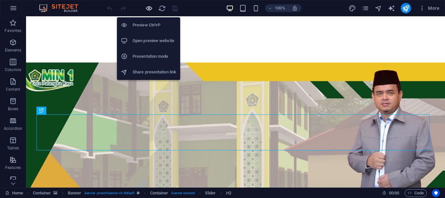
click at [148, 7] on icon "button" at bounding box center [148, 8] width 7 height 7
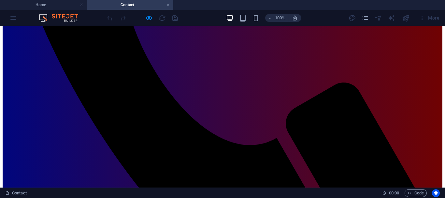
scroll to position [367, 0]
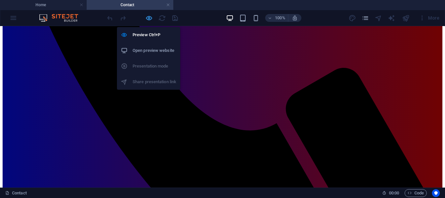
click at [149, 18] on icon "button" at bounding box center [148, 17] width 7 height 7
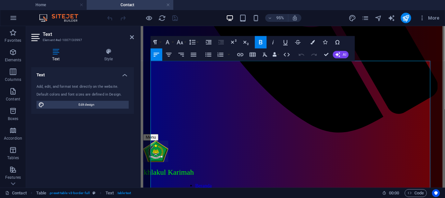
scroll to position [297, 0]
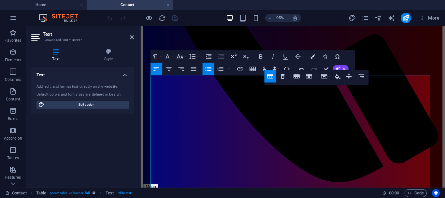
scroll to position [310, 0]
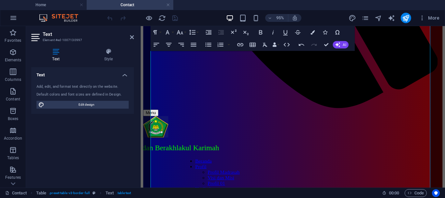
scroll to position [375, 0]
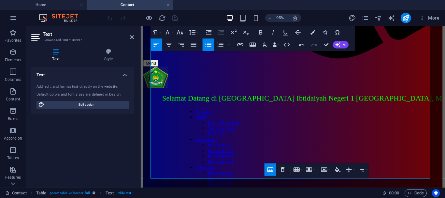
scroll to position [440, 0]
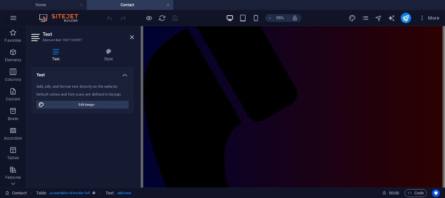
scroll to position [93, 0]
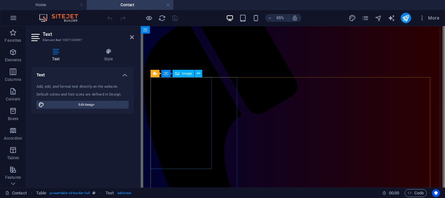
select select "px"
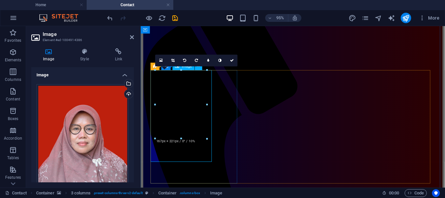
scroll to position [100, 0]
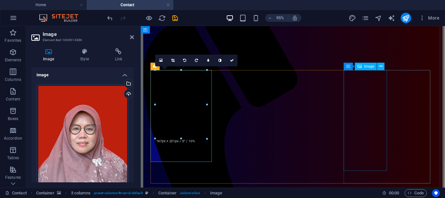
select select "px"
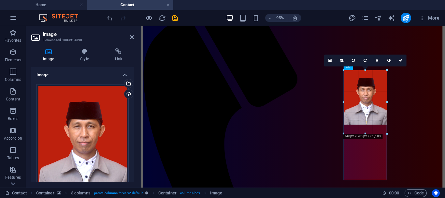
click at [345, 124] on div "180 170 160 150 140 130 120 110 100 90 80 70 60 50 40 30 20 10 0 -10 -20 -30 -4…" at bounding box center [365, 102] width 43 height 64
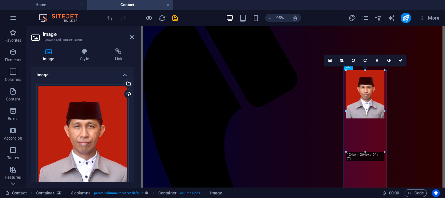
drag, startPoint x: 343, startPoint y: 96, endPoint x: 348, endPoint y: 98, distance: 5.2
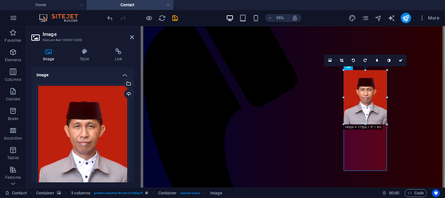
drag, startPoint x: 346, startPoint y: 118, endPoint x: 340, endPoint y: 125, distance: 9.9
type input "140"
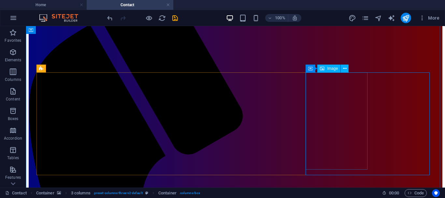
select select "px"
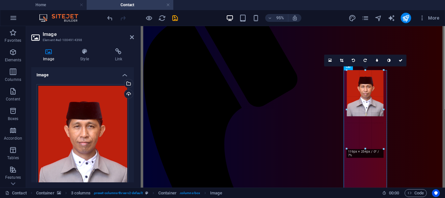
drag, startPoint x: 344, startPoint y: 124, endPoint x: 353, endPoint y: 112, distance: 14.7
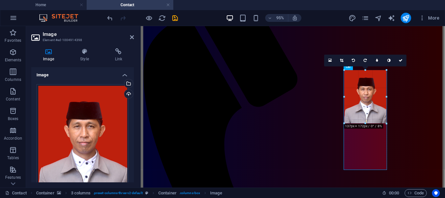
drag, startPoint x: 347, startPoint y: 116, endPoint x: 343, endPoint y: 124, distance: 9.2
type input "137"
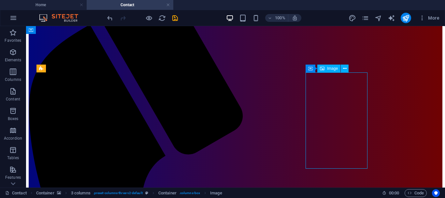
select select "px"
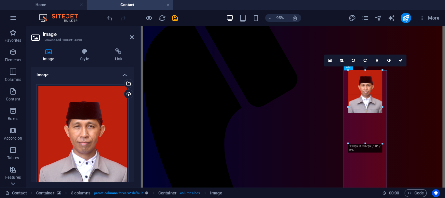
drag, startPoint x: 385, startPoint y: 95, endPoint x: 376, endPoint y: 96, distance: 9.8
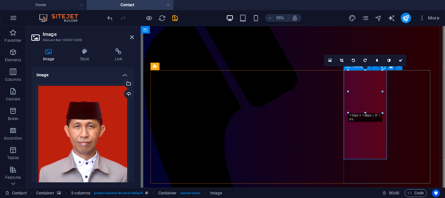
drag, startPoint x: 523, startPoint y: 141, endPoint x: 400, endPoint y: 125, distance: 124.2
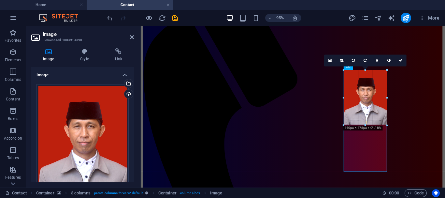
drag, startPoint x: 382, startPoint y: 111, endPoint x: 394, endPoint y: 123, distance: 17.1
type input "140"
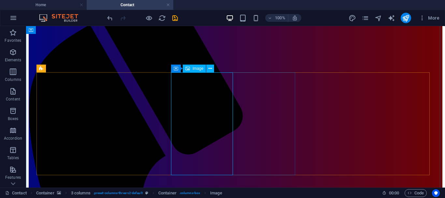
select select "px"
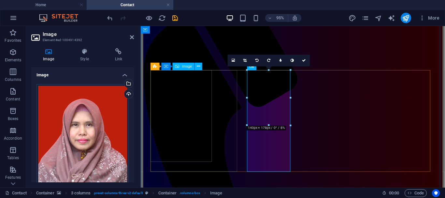
select select "px"
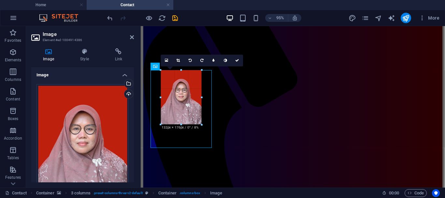
drag, startPoint x: 207, startPoint y: 138, endPoint x: 195, endPoint y: 121, distance: 20.8
type input "132"
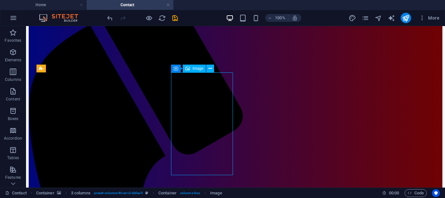
select select "px"
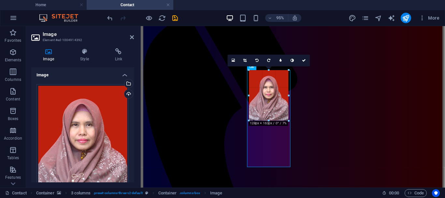
drag, startPoint x: 291, startPoint y: 126, endPoint x: 286, endPoint y: 121, distance: 7.4
type input "128"
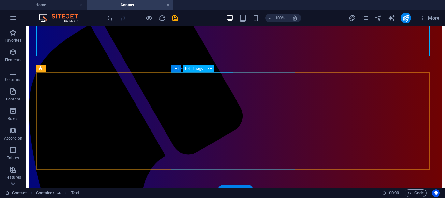
select select "px"
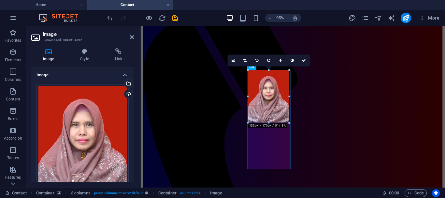
drag, startPoint x: 288, startPoint y: 121, endPoint x: 290, endPoint y: 123, distance: 3.4
type input "133"
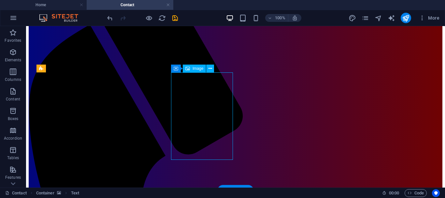
select select "px"
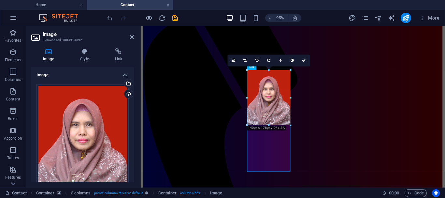
type input "140"
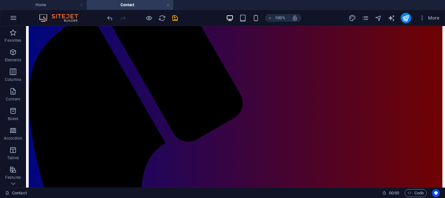
scroll to position [0, 0]
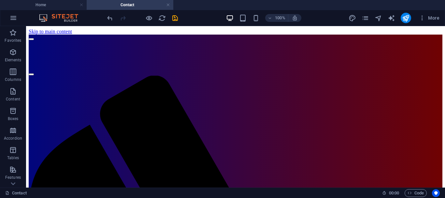
drag, startPoint x: 443, startPoint y: 70, endPoint x: 471, endPoint y: 46, distance: 37.2
click at [176, 17] on icon "save" at bounding box center [174, 17] width 7 height 7
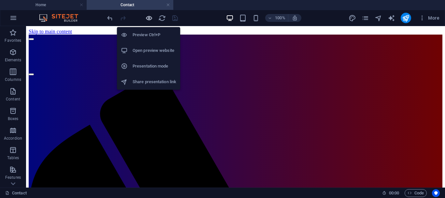
click at [149, 19] on icon "button" at bounding box center [148, 17] width 7 height 7
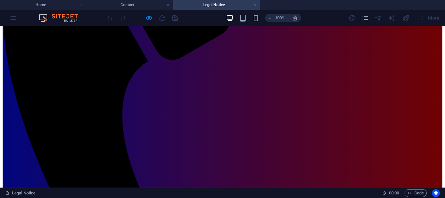
scroll to position [212, 0]
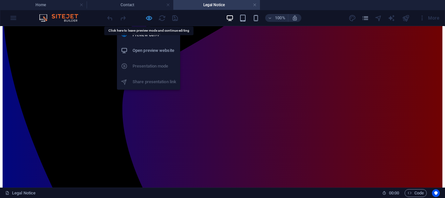
click at [149, 18] on icon "button" at bounding box center [148, 17] width 7 height 7
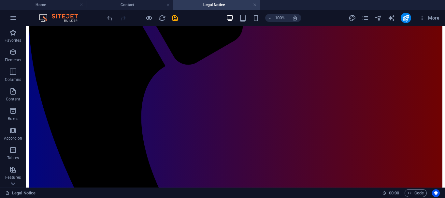
scroll to position [199, 0]
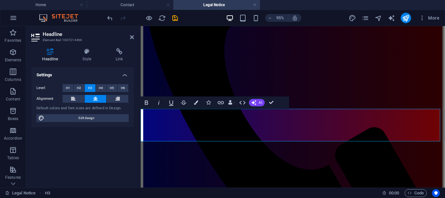
drag, startPoint x: 226, startPoint y: 144, endPoint x: 367, endPoint y: 140, distance: 140.5
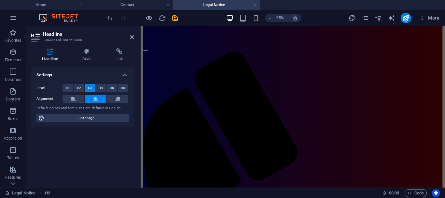
scroll to position [0, 0]
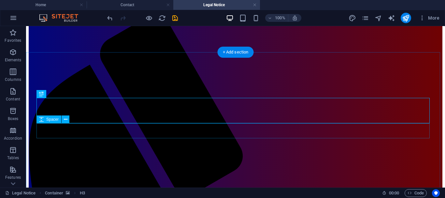
scroll to position [23, 0]
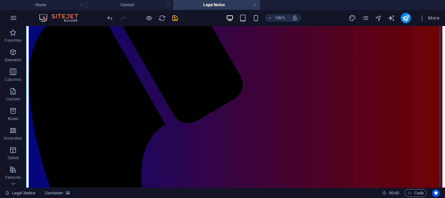
scroll to position [137, 0]
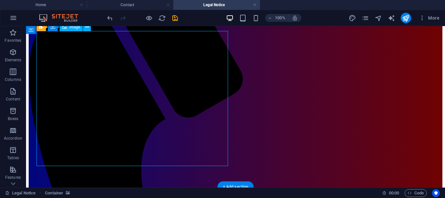
select select "px"
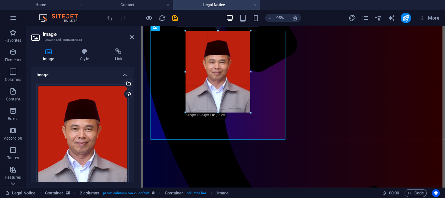
drag, startPoint x: 257, startPoint y: 131, endPoint x: 105, endPoint y: 89, distance: 158.0
type input "209"
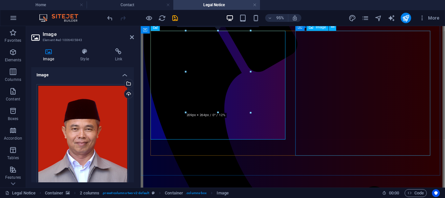
select select "px"
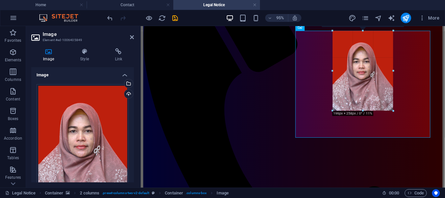
drag, startPoint x: 400, startPoint y: 128, endPoint x: 260, endPoint y: 87, distance: 146.7
type input "196"
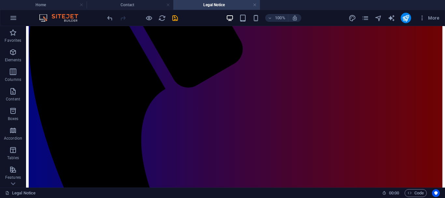
scroll to position [173, 0]
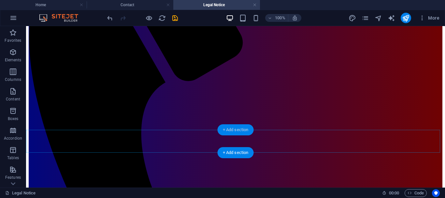
click at [227, 129] on div "+ Add section" at bounding box center [236, 129] width 36 height 11
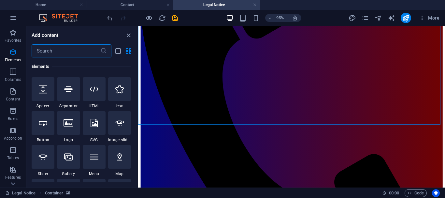
scroll to position [85, 0]
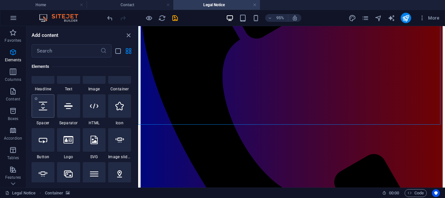
click at [43, 108] on icon at bounding box center [43, 106] width 8 height 8
select select "px"
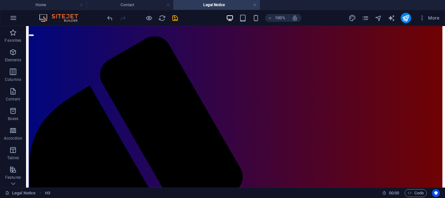
scroll to position [0, 0]
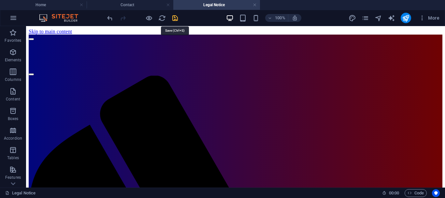
click at [175, 18] on icon "save" at bounding box center [174, 17] width 7 height 7
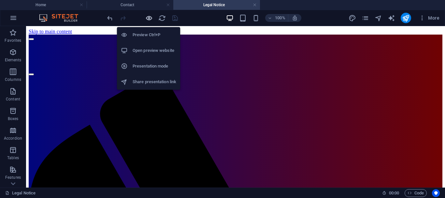
click at [150, 17] on icon "button" at bounding box center [148, 17] width 7 height 7
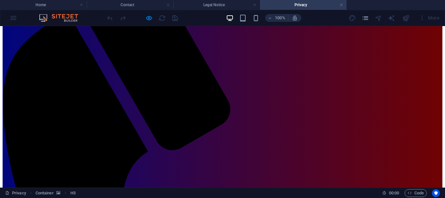
scroll to position [121, 0]
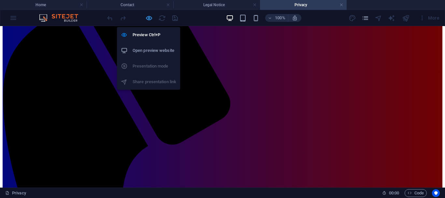
click at [150, 18] on icon "button" at bounding box center [148, 17] width 7 height 7
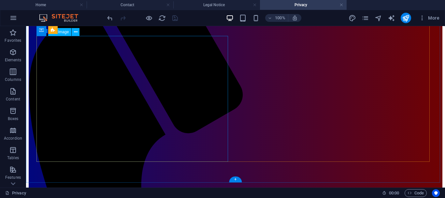
select select "px"
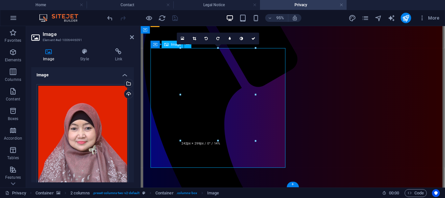
scroll to position [108, 0]
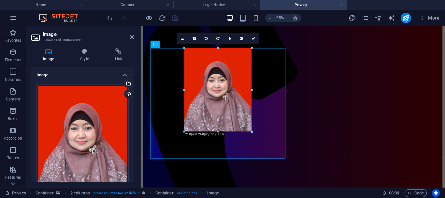
drag, startPoint x: 254, startPoint y: 139, endPoint x: 244, endPoint y: 128, distance: 15.2
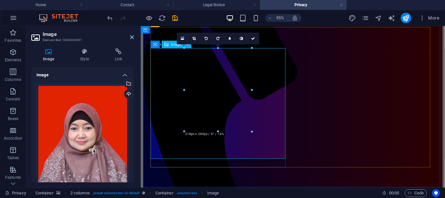
type input "218"
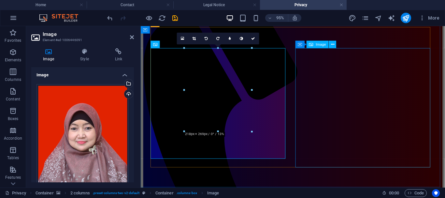
select select "px"
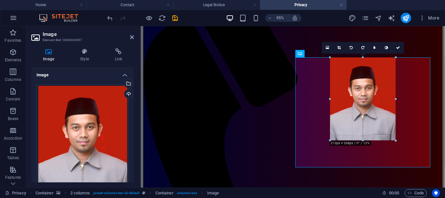
scroll to position [98, 0]
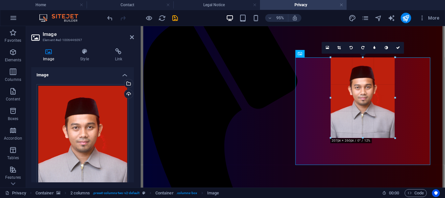
drag, startPoint x: 399, startPoint y: 140, endPoint x: 256, endPoint y: 105, distance: 147.9
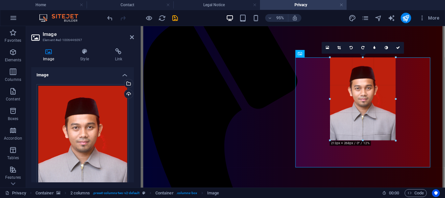
type input "213"
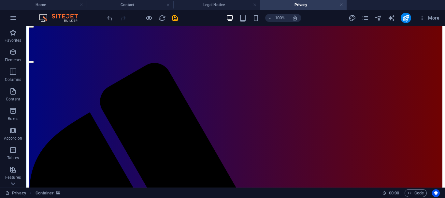
scroll to position [8, 0]
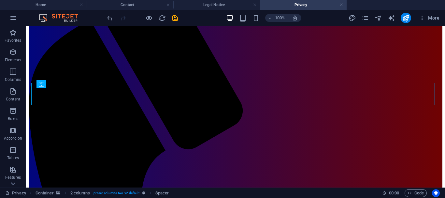
scroll to position [123, 0]
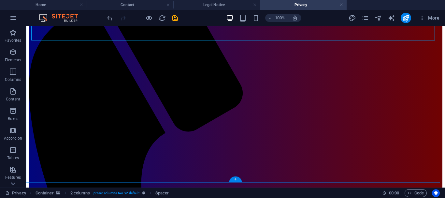
click at [235, 178] on div "+" at bounding box center [235, 179] width 13 height 6
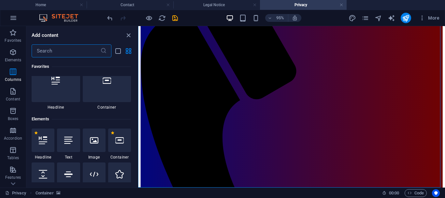
scroll to position [0, 0]
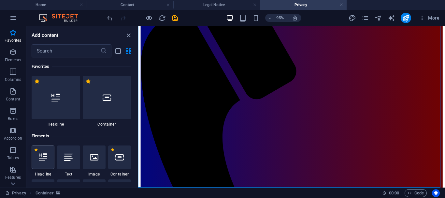
click at [46, 155] on icon at bounding box center [43, 157] width 8 height 8
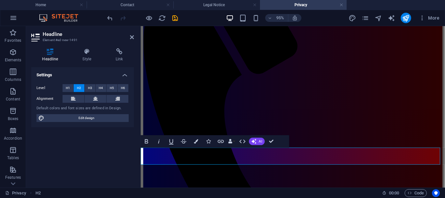
scroll to position [152, 0]
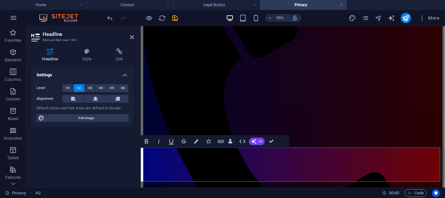
drag, startPoint x: 142, startPoint y: 163, endPoint x: 355, endPoint y: 181, distance: 213.6
click at [96, 100] on icon at bounding box center [95, 99] width 5 height 8
click at [91, 87] on span "H3" at bounding box center [90, 88] width 4 height 8
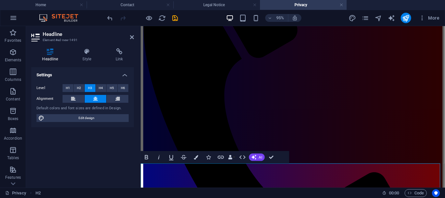
scroll to position [135, 0]
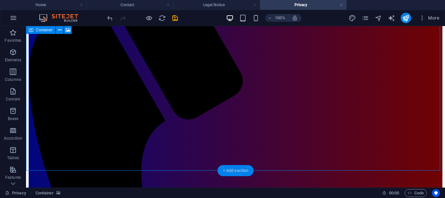
click at [225, 170] on div "+ Add section" at bounding box center [236, 170] width 36 height 11
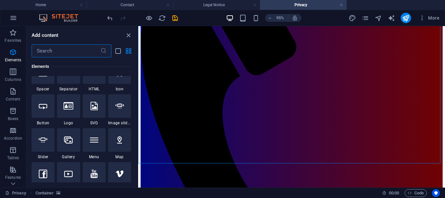
scroll to position [85, 0]
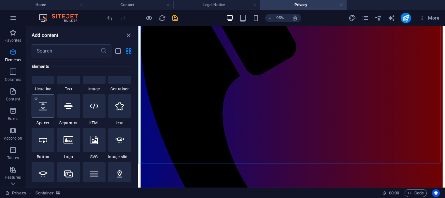
click at [43, 112] on div at bounding box center [43, 105] width 23 height 23
select select "px"
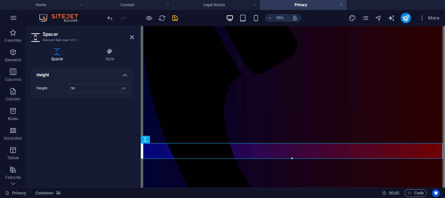
scroll to position [156, 0]
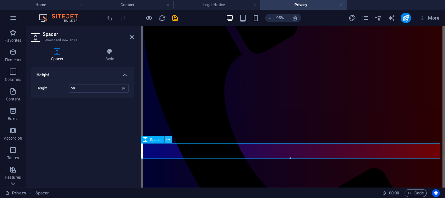
click at [168, 139] on icon at bounding box center [168, 139] width 3 height 7
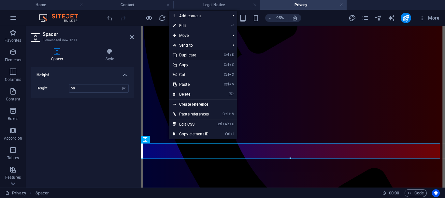
click at [187, 53] on link "Ctrl D Duplicate" at bounding box center [191, 55] width 44 height 10
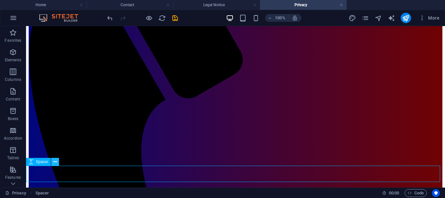
click at [54, 162] on icon at bounding box center [55, 161] width 4 height 7
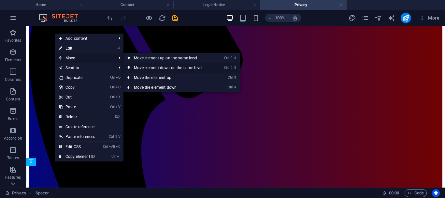
click at [129, 67] on icon at bounding box center [128, 68] width 3 height 10
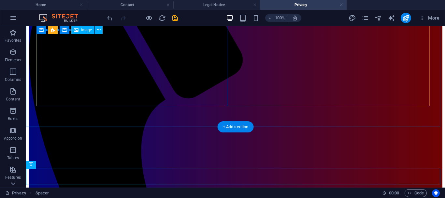
scroll to position [181, 0]
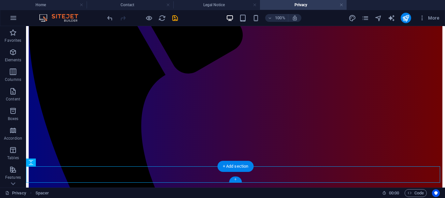
click at [237, 179] on div "+" at bounding box center [235, 179] width 13 height 6
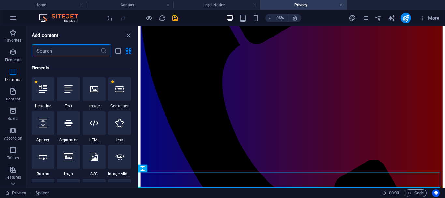
scroll to position [0, 0]
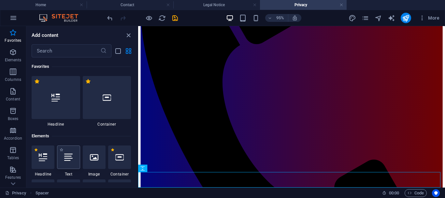
click at [71, 158] on icon at bounding box center [68, 157] width 8 height 8
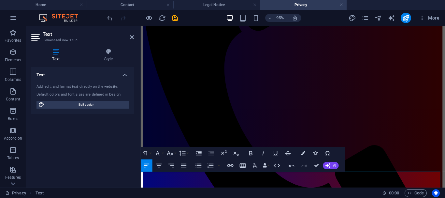
scroll to position [204, 0]
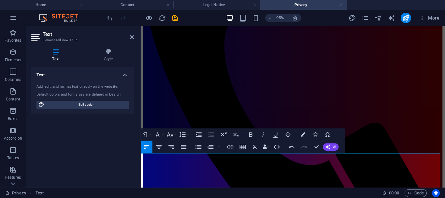
click at [243, 148] on icon "button" at bounding box center [242, 146] width 7 height 7
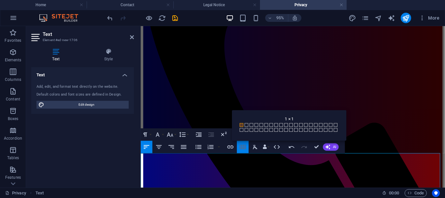
click at [243, 148] on icon "button" at bounding box center [242, 146] width 7 height 7
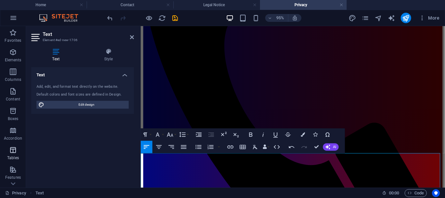
click at [12, 152] on icon "button" at bounding box center [13, 150] width 8 height 8
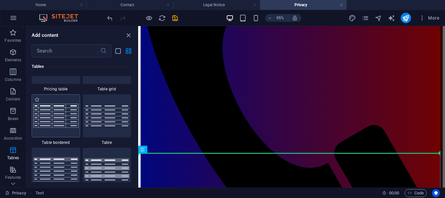
scroll to position [211, 0]
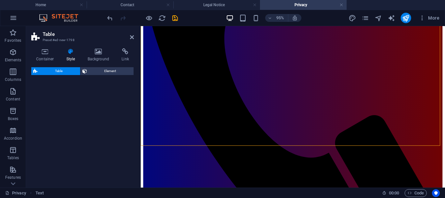
select select "preset-table-v3-border-full"
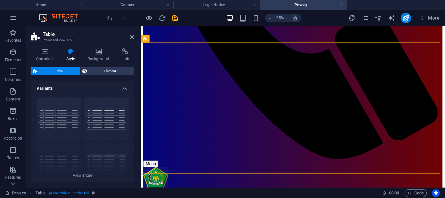
scroll to position [349, 0]
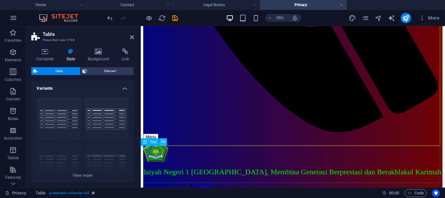
click at [162, 142] on icon at bounding box center [163, 142] width 3 height 7
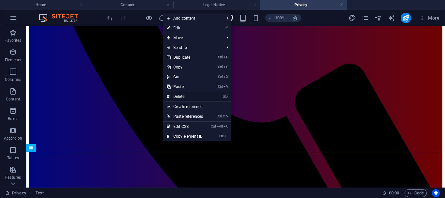
click at [182, 95] on link "⌦ Delete" at bounding box center [185, 97] width 44 height 10
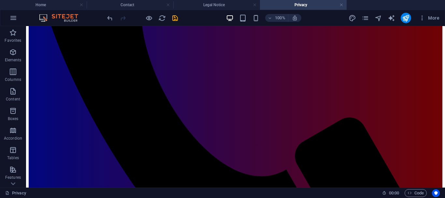
scroll to position [319, 0]
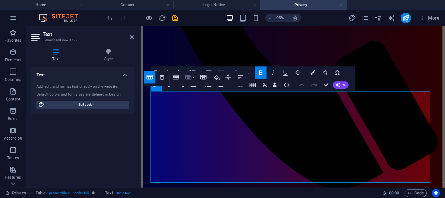
click at [192, 76] on icon "button" at bounding box center [188, 76] width 7 height 7
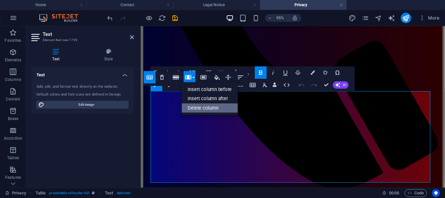
click at [200, 107] on link "Delete column" at bounding box center [210, 107] width 56 height 9
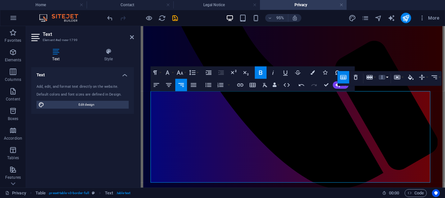
click at [382, 78] on icon "button" at bounding box center [382, 77] width 6 height 4
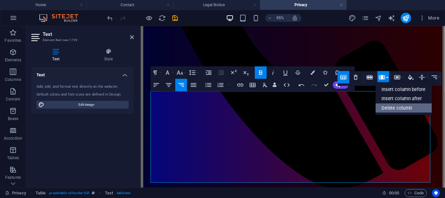
click at [390, 108] on link "Delete column" at bounding box center [404, 107] width 56 height 9
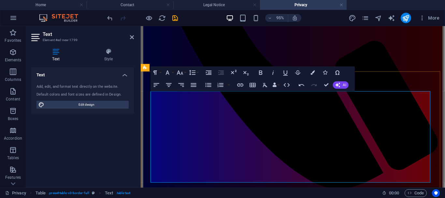
drag, startPoint x: 175, startPoint y: 102, endPoint x: 151, endPoint y: 102, distance: 23.8
drag, startPoint x: 425, startPoint y: 102, endPoint x: 443, endPoint y: 102, distance: 17.9
drag, startPoint x: 189, startPoint y: 103, endPoint x: 152, endPoint y: 99, distance: 37.0
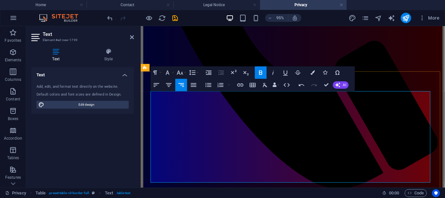
drag, startPoint x: 155, startPoint y: 101, endPoint x: 181, endPoint y: 105, distance: 26.6
click at [171, 84] on icon "button" at bounding box center [168, 84] width 7 height 7
click at [261, 71] on icon "button" at bounding box center [260, 72] width 7 height 7
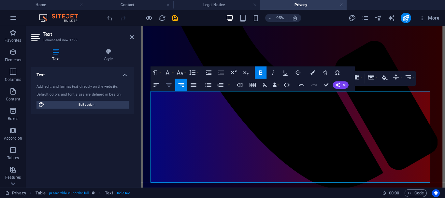
click at [171, 85] on icon "button" at bounding box center [168, 84] width 7 height 7
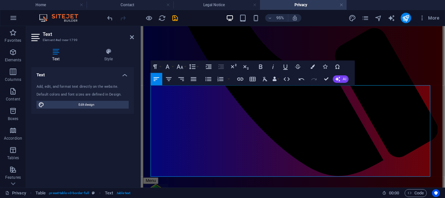
scroll to position [310, 0]
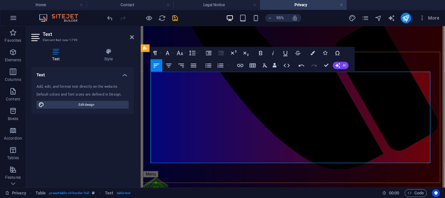
drag, startPoint x: 423, startPoint y: 97, endPoint x: 443, endPoint y: 98, distance: 20.9
click at [154, 63] on icon "button" at bounding box center [156, 65] width 7 height 7
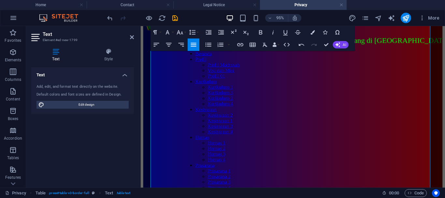
scroll to position [508, 0]
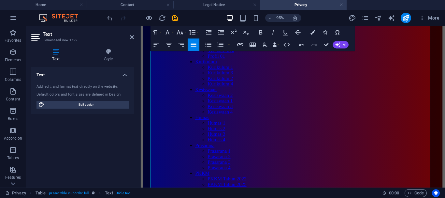
drag, startPoint x: 303, startPoint y: 96, endPoint x: 443, endPoint y: 164, distance: 155.9
click at [157, 45] on icon "button" at bounding box center [156, 44] width 7 height 7
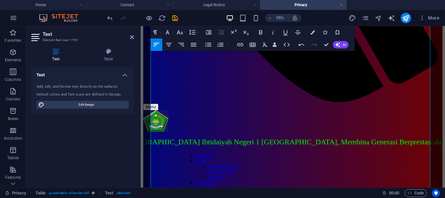
scroll to position [392, 0]
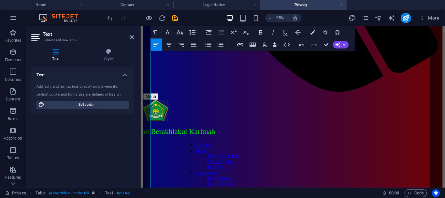
drag, startPoint x: 175, startPoint y: 149, endPoint x: 155, endPoint y: 149, distance: 19.6
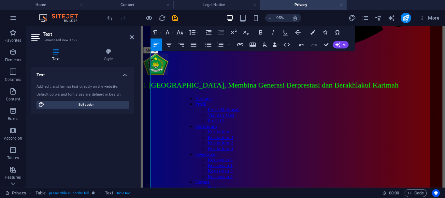
scroll to position [461, 0]
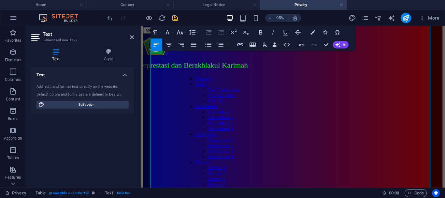
click at [207, 33] on icon "button" at bounding box center [208, 32] width 7 height 7
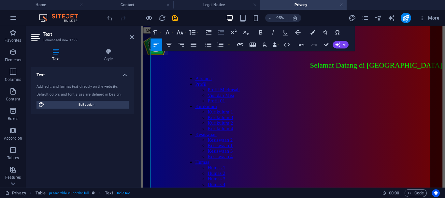
click at [220, 34] on icon "button" at bounding box center [221, 32] width 7 height 7
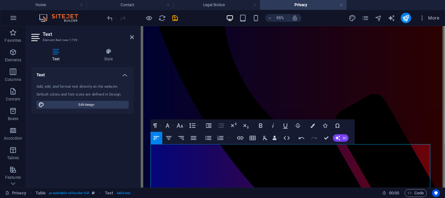
scroll to position [258, 0]
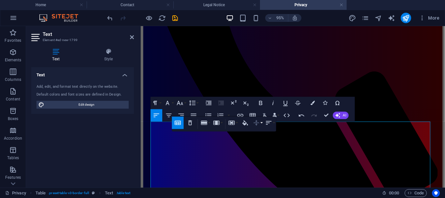
click at [257, 122] on icon "button" at bounding box center [256, 122] width 7 height 7
click at [260, 133] on link "Top" at bounding box center [262, 134] width 28 height 9
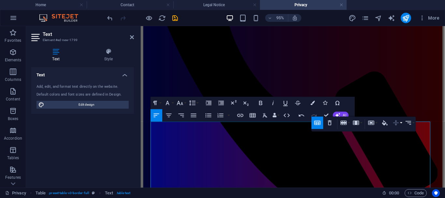
click at [399, 121] on icon "button" at bounding box center [396, 122] width 7 height 7
click at [401, 134] on link "Top" at bounding box center [401, 134] width 28 height 9
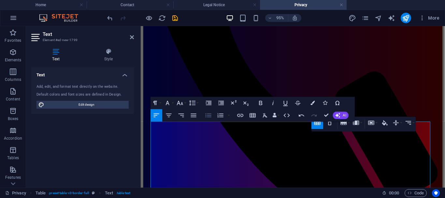
click at [209, 116] on icon "button" at bounding box center [208, 114] width 7 height 7
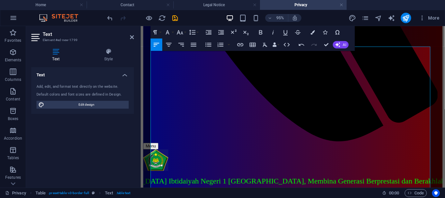
scroll to position [334, 0]
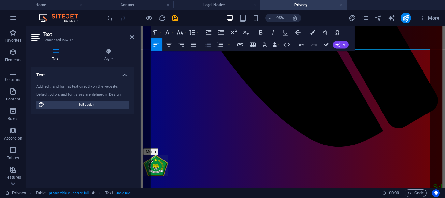
click at [208, 45] on icon "button" at bounding box center [208, 44] width 7 height 7
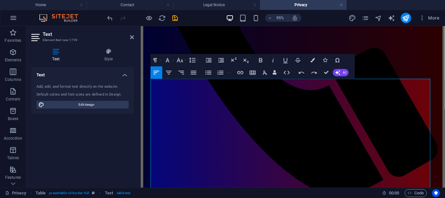
scroll to position [276, 0]
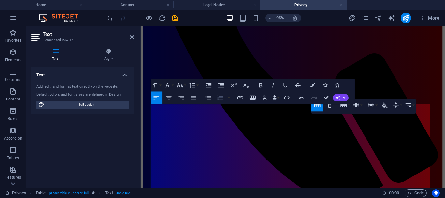
click at [220, 97] on icon "button" at bounding box center [220, 97] width 7 height 7
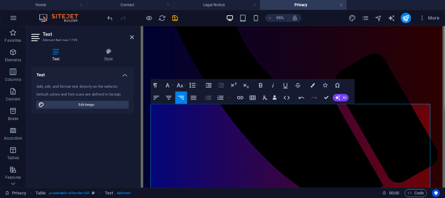
click at [207, 98] on icon "button" at bounding box center [208, 97] width 7 height 7
click at [158, 96] on icon "button" at bounding box center [157, 98] width 6 height 4
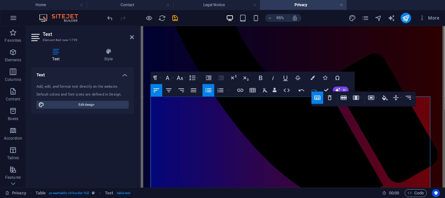
scroll to position [289, 0]
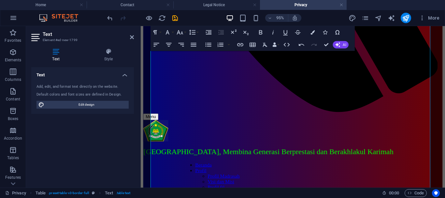
scroll to position [381, 0]
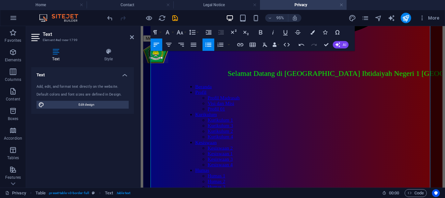
scroll to position [459, 0]
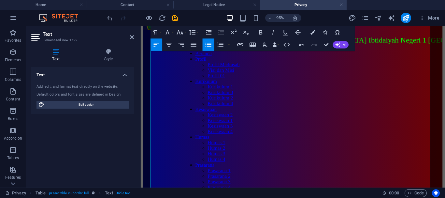
scroll to position [498, 0]
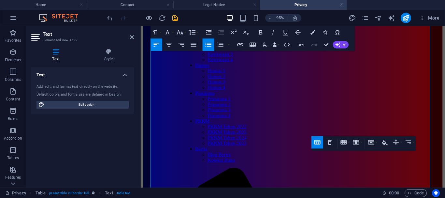
scroll to position [576, 0]
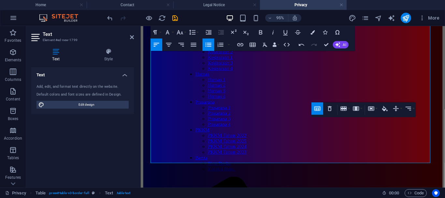
scroll to position [612, 0]
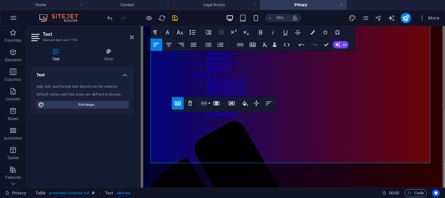
click at [205, 104] on icon "button" at bounding box center [204, 103] width 6 height 4
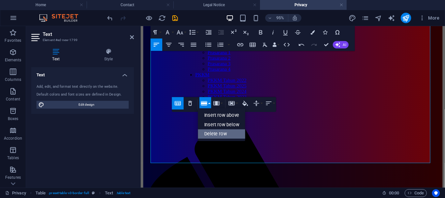
click at [212, 133] on link "Delete row" at bounding box center [222, 133] width 48 height 9
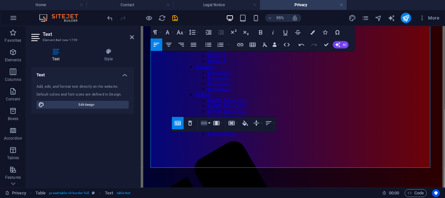
click at [203, 124] on icon "button" at bounding box center [203, 122] width 7 height 7
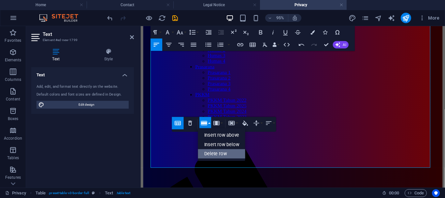
click at [211, 155] on link "Delete row" at bounding box center [222, 153] width 48 height 9
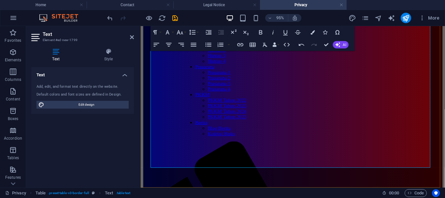
scroll to position [575, 0]
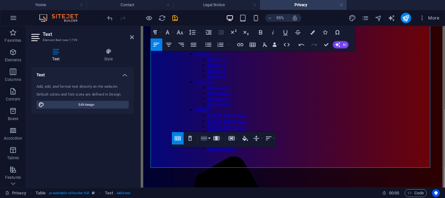
click at [201, 136] on icon "button" at bounding box center [203, 137] width 7 height 7
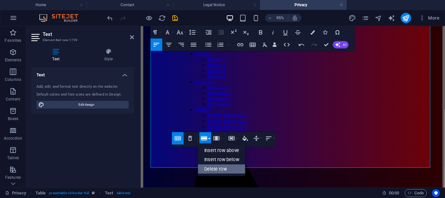
click at [215, 168] on link "Delete row" at bounding box center [222, 168] width 48 height 9
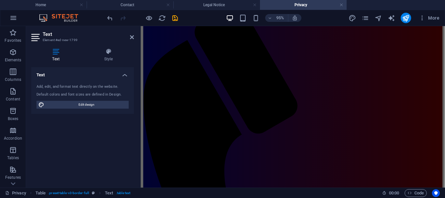
scroll to position [42, 0]
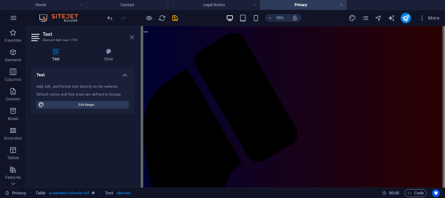
click at [133, 36] on icon at bounding box center [132, 37] width 4 height 5
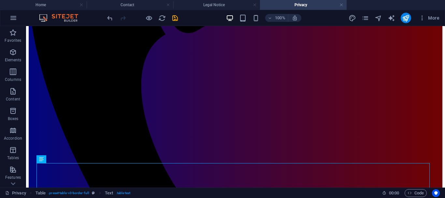
scroll to position [275, 0]
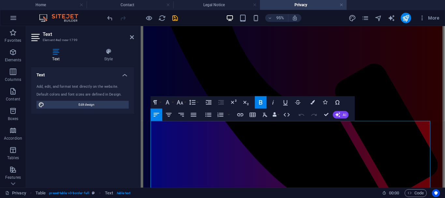
scroll to position [254, 0]
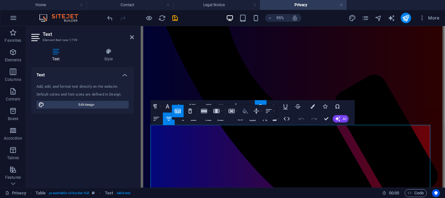
click at [245, 111] on icon "button" at bounding box center [244, 110] width 7 height 7
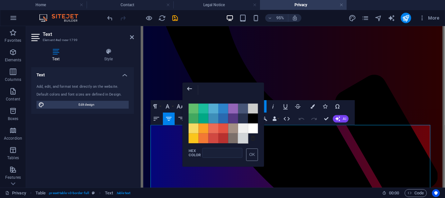
click at [244, 136] on span "Color #D1D5D8" at bounding box center [244, 138] width 10 height 10
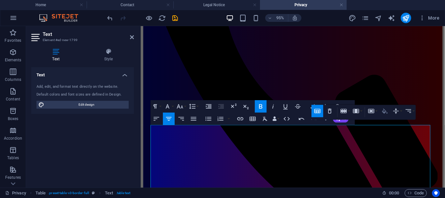
click at [385, 111] on icon "button" at bounding box center [385, 110] width 6 height 5
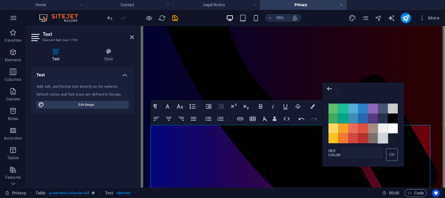
click at [385, 137] on span "Color #D1D5D8" at bounding box center [383, 138] width 10 height 10
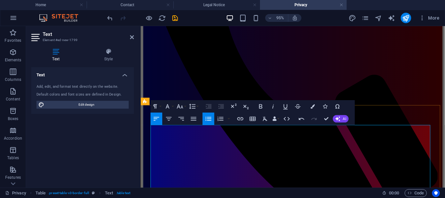
click at [131, 35] on icon at bounding box center [132, 37] width 4 height 5
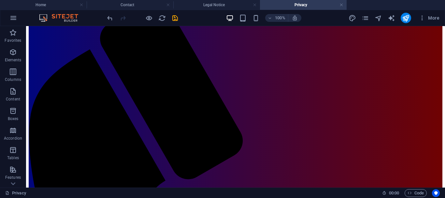
scroll to position [0, 0]
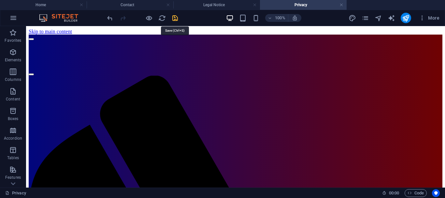
click at [174, 16] on icon "save" at bounding box center [174, 17] width 7 height 7
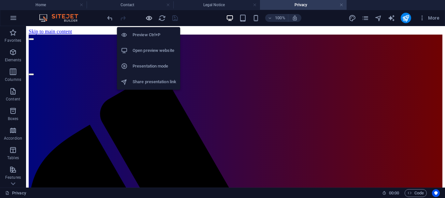
click at [147, 18] on icon "button" at bounding box center [148, 17] width 7 height 7
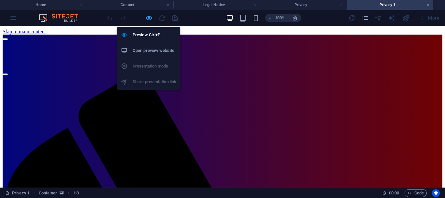
click at [147, 18] on icon "button" at bounding box center [148, 17] width 7 height 7
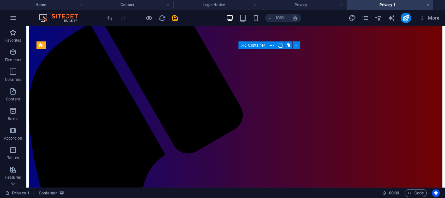
scroll to position [106, 0]
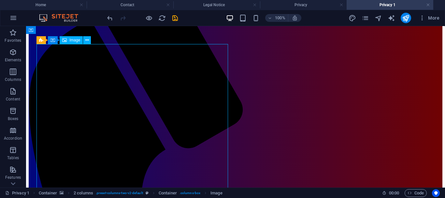
select select "px"
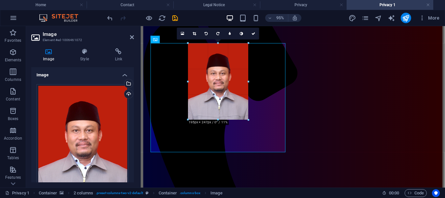
drag, startPoint x: 261, startPoint y: 153, endPoint x: 96, endPoint y: 93, distance: 175.3
type input "195"
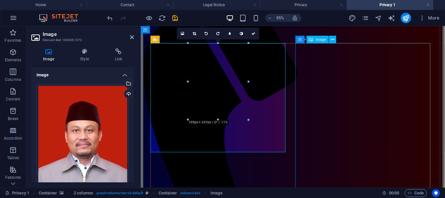
select select "px"
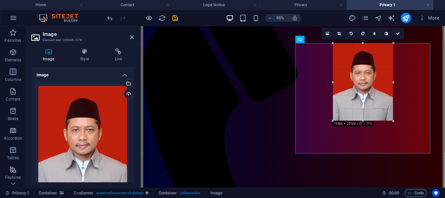
drag, startPoint x: 407, startPoint y: 155, endPoint x: 250, endPoint y: 98, distance: 166.7
type input "195"
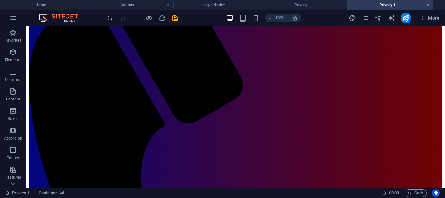
scroll to position [139, 0]
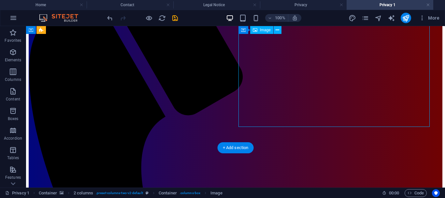
select select "px"
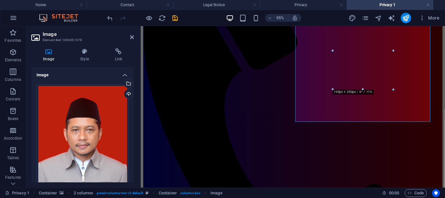
drag, startPoint x: 132, startPoint y: 109, endPoint x: 133, endPoint y: 124, distance: 15.3
click at [133, 124] on div "Image Drag files here, click to choose files or select files from Files or our …" at bounding box center [82, 124] width 103 height 115
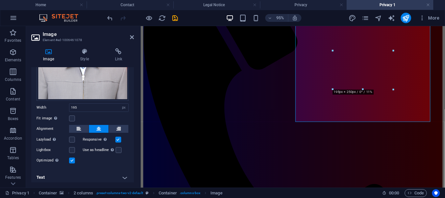
scroll to position [102, 0]
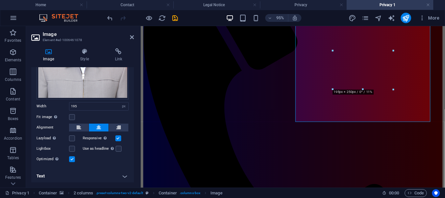
click at [123, 173] on h4 "Text" at bounding box center [82, 176] width 103 height 16
drag, startPoint x: 132, startPoint y: 144, endPoint x: 136, endPoint y: 194, distance: 50.4
click at [136, 187] on section "Favorites Elements Columns Content Boxes Accordion Tables Features Images Slide…" at bounding box center [222, 106] width 445 height 161
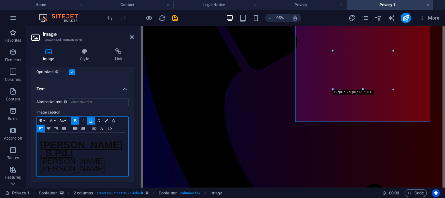
drag, startPoint x: 42, startPoint y: 136, endPoint x: 71, endPoint y: 150, distance: 32.6
click at [71, 150] on p "[PERSON_NAME], S.Pd.I" at bounding box center [82, 150] width 85 height 16
click at [63, 119] on icon "button" at bounding box center [61, 120] width 5 height 3
click at [65, 82] on link "24" at bounding box center [69, 87] width 23 height 10
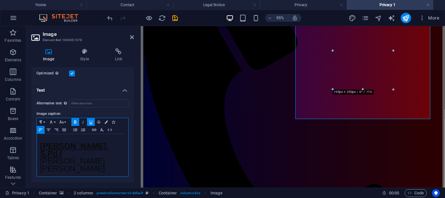
scroll to position [186, 0]
click at [42, 163] on span "[PERSON_NAME] [PERSON_NAME]" at bounding box center [72, 166] width 65 height 16
drag, startPoint x: 42, startPoint y: 163, endPoint x: 80, endPoint y: 169, distance: 38.1
click at [80, 169] on p "[PERSON_NAME] [PERSON_NAME]" at bounding box center [82, 167] width 85 height 15
click at [63, 122] on icon "button" at bounding box center [61, 123] width 5 height 3
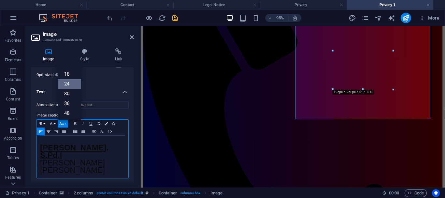
scroll to position [18, 0]
click at [71, 76] on link "18" at bounding box center [69, 78] width 23 height 10
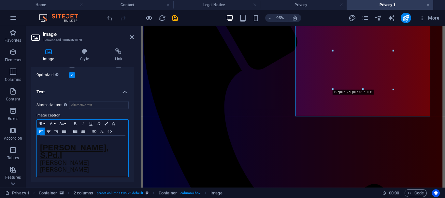
scroll to position [185, 0]
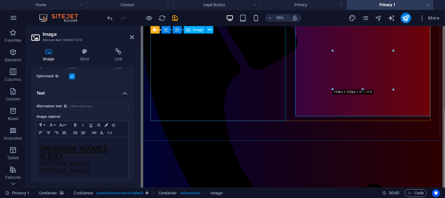
select select "px"
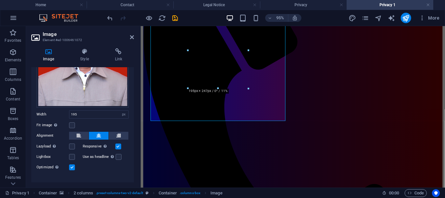
scroll to position [100, 0]
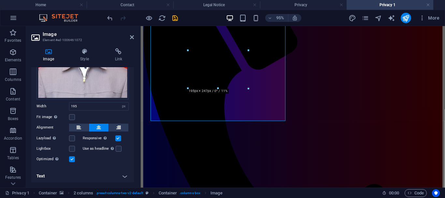
drag, startPoint x: 133, startPoint y: 104, endPoint x: 7, endPoint y: 159, distance: 137.3
click at [123, 175] on h4 "Text" at bounding box center [82, 176] width 103 height 16
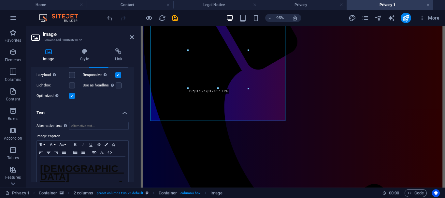
scroll to position [186, 0]
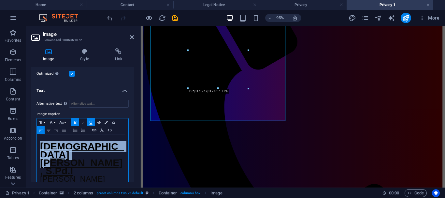
drag, startPoint x: 41, startPoint y: 144, endPoint x: 69, endPoint y: 154, distance: 29.6
click at [69, 154] on p "[DEMOGRAPHIC_DATA][PERSON_NAME], S.Pd.I" at bounding box center [82, 159] width 85 height 33
click at [65, 121] on button "Font Size" at bounding box center [63, 122] width 10 height 8
click at [66, 88] on link "24" at bounding box center [69, 91] width 23 height 10
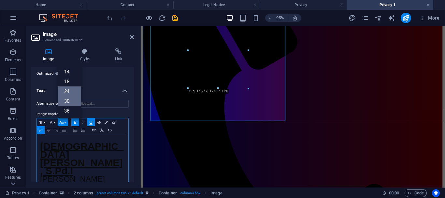
scroll to position [184, 0]
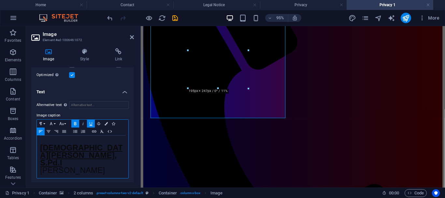
drag, startPoint x: 38, startPoint y: 163, endPoint x: 82, endPoint y: 171, distance: 44.0
click at [82, 171] on div "[DEMOGRAPHIC_DATA][PERSON_NAME], [PERSON_NAME] [PERSON_NAME]" at bounding box center [83, 157] width 92 height 42
click at [63, 121] on icon "button" at bounding box center [62, 123] width 8 height 5
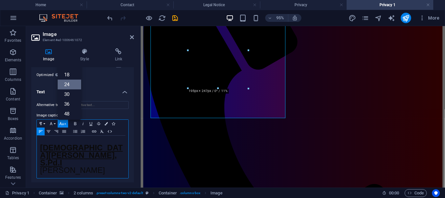
scroll to position [21, 0]
click at [66, 74] on link "18" at bounding box center [69, 76] width 23 height 10
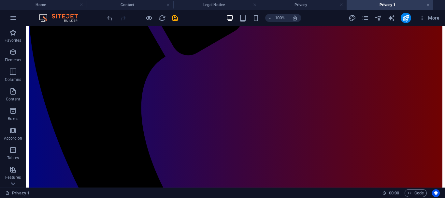
scroll to position [202, 0]
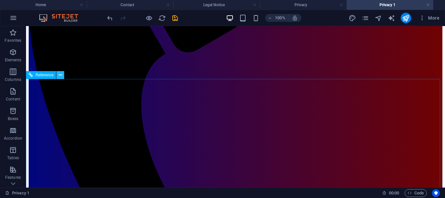
click at [59, 75] on icon at bounding box center [61, 75] width 4 height 7
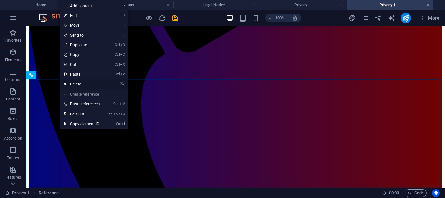
click at [76, 82] on link "⌦ Delete" at bounding box center [82, 84] width 44 height 10
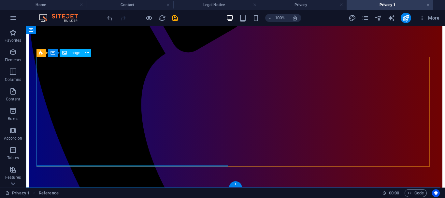
scroll to position [94, 0]
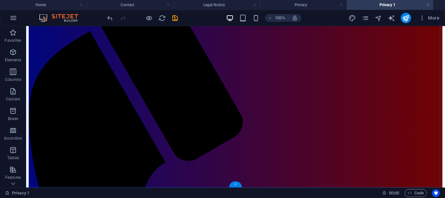
click at [236, 184] on div "+" at bounding box center [235, 184] width 13 height 6
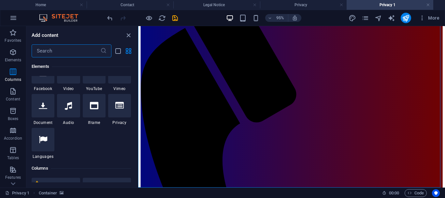
scroll to position [0, 0]
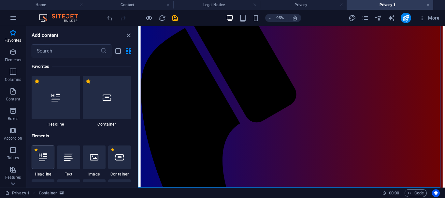
click at [45, 164] on div at bounding box center [43, 156] width 23 height 23
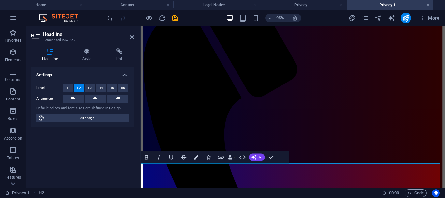
scroll to position [127, 0]
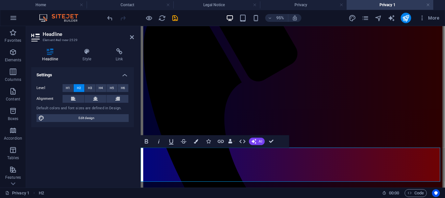
drag, startPoint x: 143, startPoint y: 160, endPoint x: 349, endPoint y: 186, distance: 207.2
click at [91, 86] on span "H3" at bounding box center [90, 88] width 4 height 8
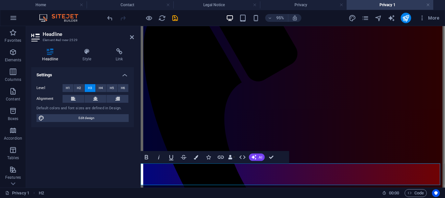
scroll to position [110, 0]
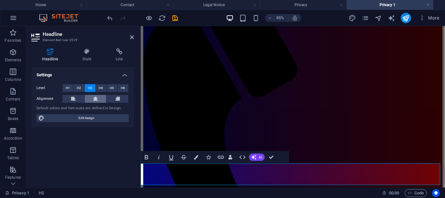
click at [95, 99] on icon at bounding box center [95, 99] width 5 height 8
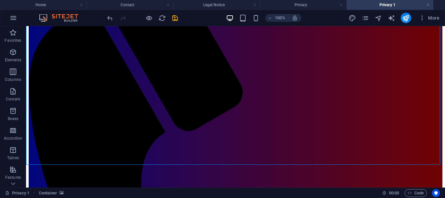
scroll to position [124, 0]
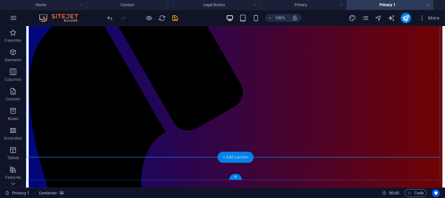
click at [222, 156] on div "+ Add section" at bounding box center [236, 157] width 36 height 11
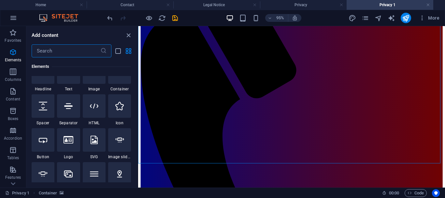
scroll to position [68, 0]
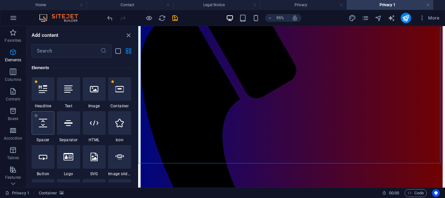
click at [42, 126] on icon at bounding box center [43, 123] width 8 height 8
select select "px"
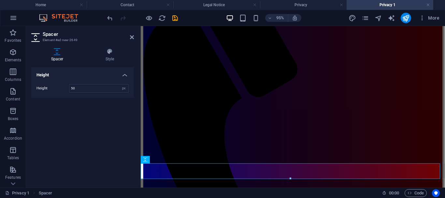
scroll to position [132, 0]
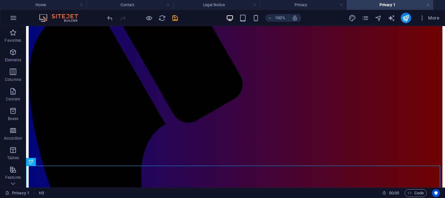
scroll to position [140, 0]
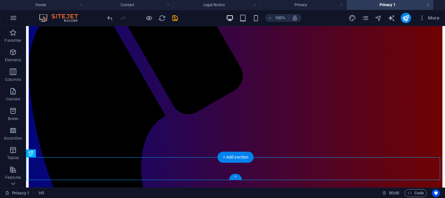
click at [234, 176] on div "+" at bounding box center [235, 177] width 13 height 6
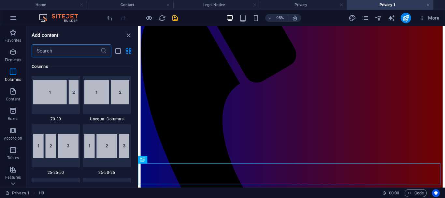
scroll to position [0, 0]
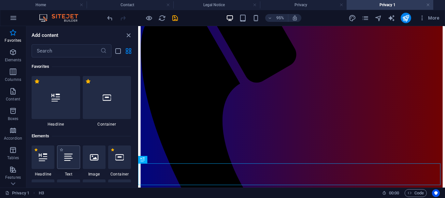
click at [68, 160] on icon at bounding box center [68, 157] width 8 height 8
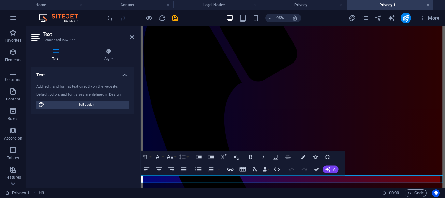
scroll to position [139, 0]
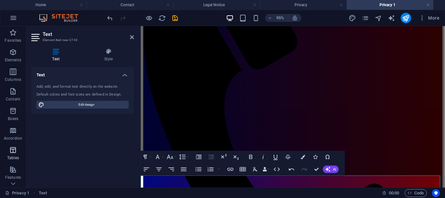
click at [14, 149] on icon "button" at bounding box center [13, 150] width 8 height 8
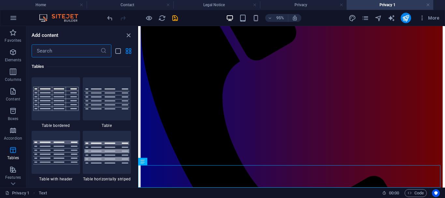
scroll to position [2295, 0]
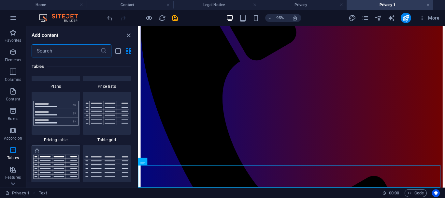
click at [58, 165] on img at bounding box center [55, 166] width 45 height 24
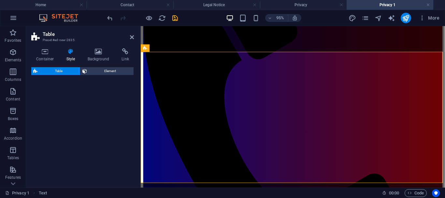
select select "preset-table-v3-border-full"
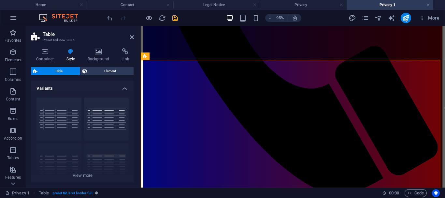
scroll to position [287, 0]
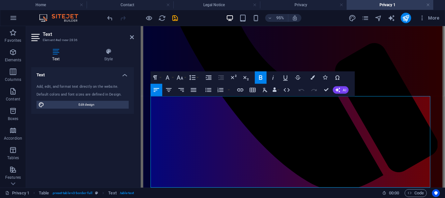
scroll to position [267, 0]
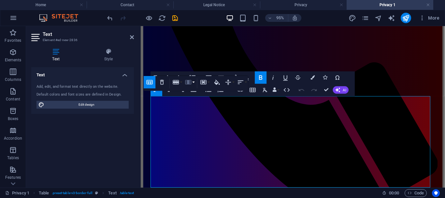
click at [185, 83] on icon "button" at bounding box center [188, 82] width 7 height 7
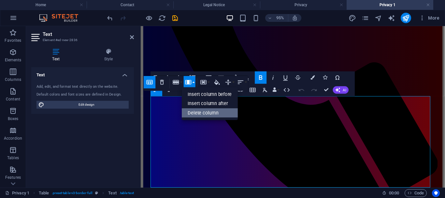
click at [197, 113] on link "Delete column" at bounding box center [210, 112] width 56 height 9
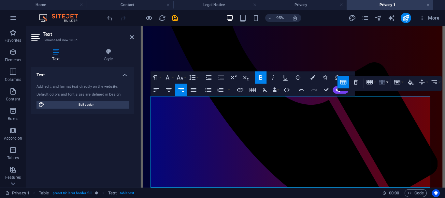
click at [382, 80] on icon "button" at bounding box center [382, 82] width 6 height 4
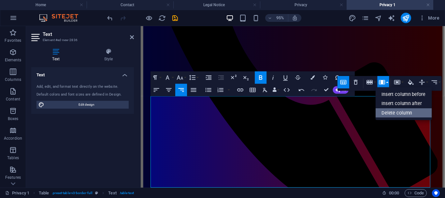
click at [387, 111] on link "Delete column" at bounding box center [404, 112] width 56 height 9
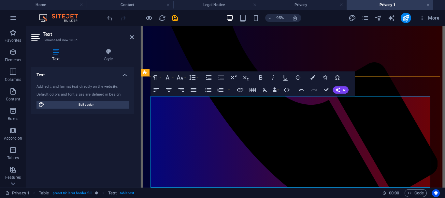
drag, startPoint x: 423, startPoint y: 109, endPoint x: 442, endPoint y: 109, distance: 18.9
drag, startPoint x: 154, startPoint y: 108, endPoint x: 171, endPoint y: 108, distance: 17.3
drag, startPoint x: 177, startPoint y: 108, endPoint x: 155, endPoint y: 108, distance: 22.2
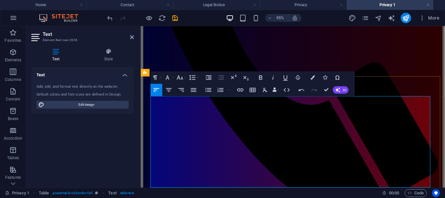
click at [260, 76] on icon "button" at bounding box center [260, 77] width 3 height 4
click at [167, 87] on icon "button" at bounding box center [168, 89] width 7 height 7
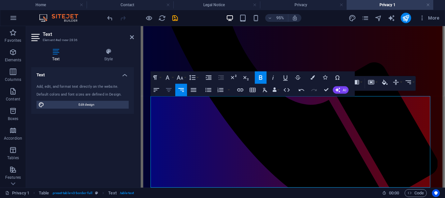
click at [168, 88] on icon "button" at bounding box center [168, 89] width 7 height 7
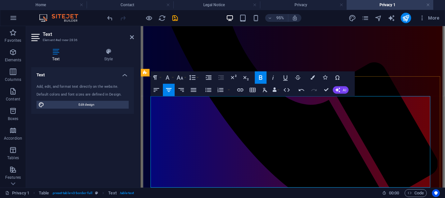
drag, startPoint x: 174, startPoint y: 123, endPoint x: 154, endPoint y: 121, distance: 19.4
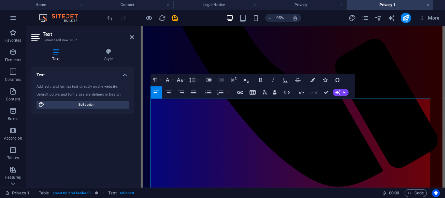
scroll to position [293, 0]
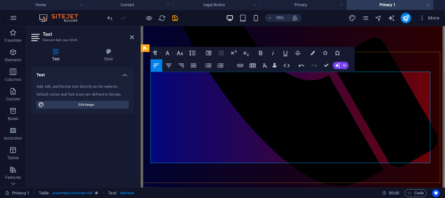
drag, startPoint x: 425, startPoint y: 100, endPoint x: 443, endPoint y: 100, distance: 17.9
click at [156, 63] on icon "button" at bounding box center [156, 65] width 7 height 7
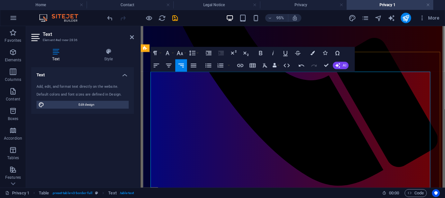
drag, startPoint x: 302, startPoint y: 97, endPoint x: 359, endPoint y: 138, distance: 69.5
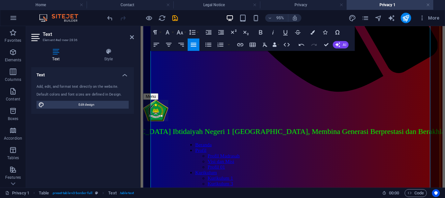
scroll to position [408, 0]
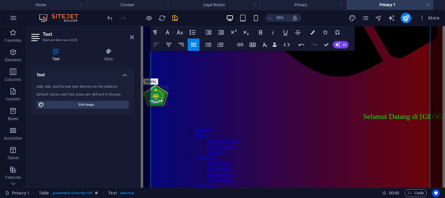
click at [159, 42] on icon "button" at bounding box center [156, 44] width 7 height 7
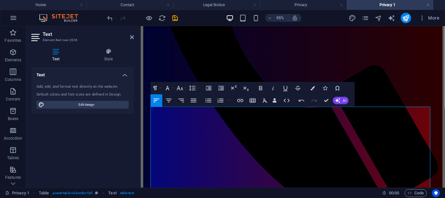
scroll to position [251, 0]
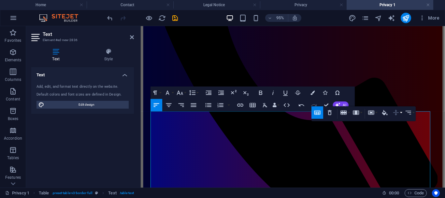
click at [398, 109] on icon "button" at bounding box center [396, 112] width 7 height 7
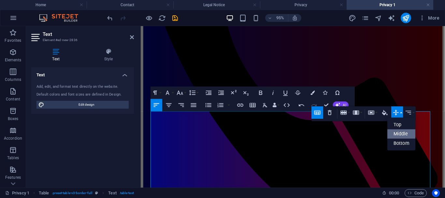
scroll to position [0, 0]
click at [399, 124] on link "Top" at bounding box center [401, 124] width 28 height 9
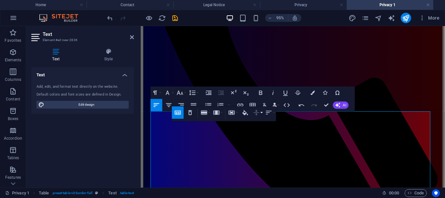
click at [258, 113] on icon "button" at bounding box center [256, 112] width 7 height 7
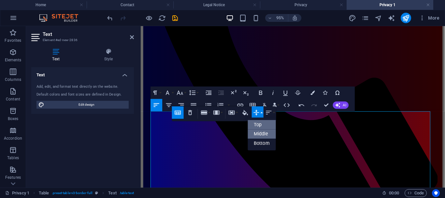
click at [263, 125] on link "Top" at bounding box center [262, 124] width 28 height 9
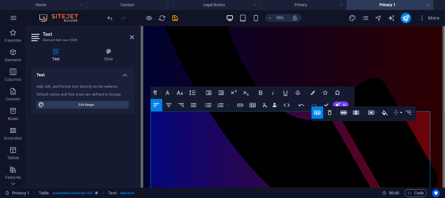
click at [398, 113] on icon "button" at bounding box center [396, 112] width 7 height 7
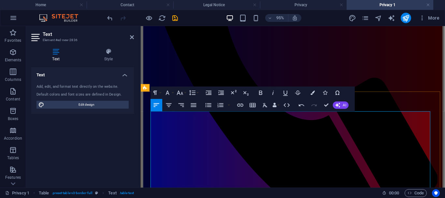
click at [208, 103] on icon "button" at bounding box center [208, 104] width 7 height 7
click at [300, 105] on icon "button" at bounding box center [302, 105] width 6 height 2
click at [175, 18] on icon "save" at bounding box center [174, 17] width 7 height 7
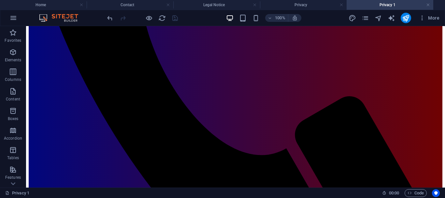
scroll to position [313, 0]
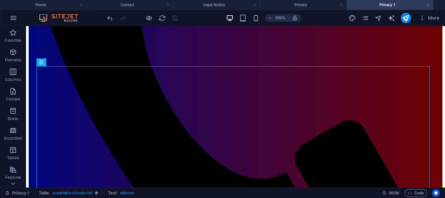
scroll to position [283, 0]
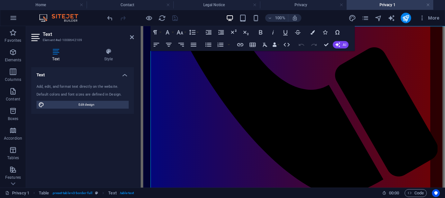
scroll to position [341, 0]
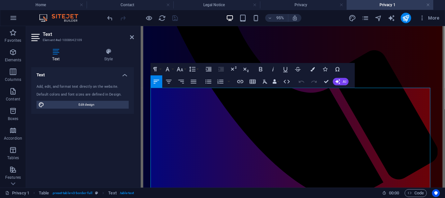
scroll to position [276, 0]
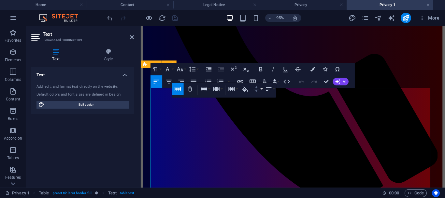
click at [255, 92] on icon "button" at bounding box center [256, 88] width 7 height 7
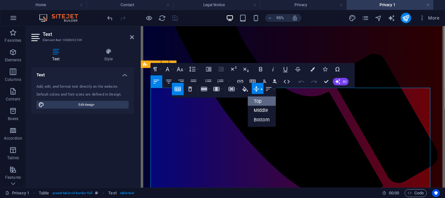
scroll to position [0, 0]
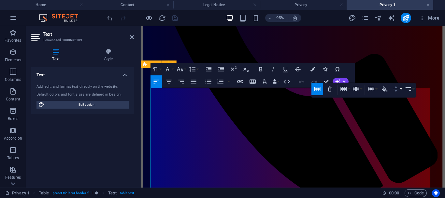
click at [395, 89] on icon "button" at bounding box center [396, 88] width 7 height 7
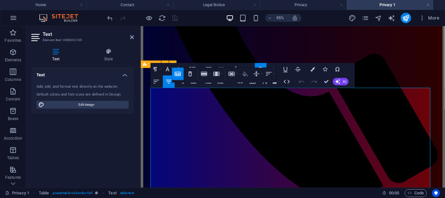
click at [246, 74] on icon "button" at bounding box center [245, 73] width 6 height 5
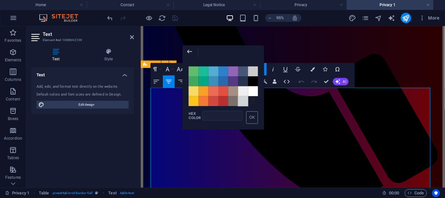
click at [243, 101] on span "Color #D1D5D8" at bounding box center [244, 101] width 10 height 10
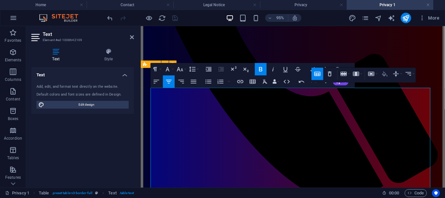
click at [385, 74] on icon "button" at bounding box center [384, 73] width 7 height 7
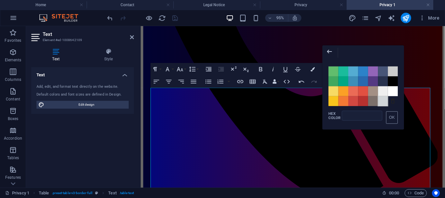
click at [386, 102] on span "Color #D1D5D8" at bounding box center [383, 101] width 10 height 10
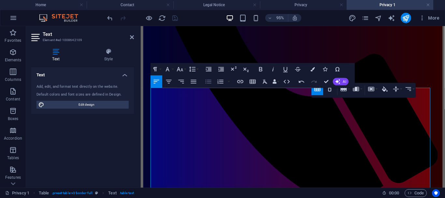
click at [210, 81] on icon "button" at bounding box center [208, 81] width 7 height 7
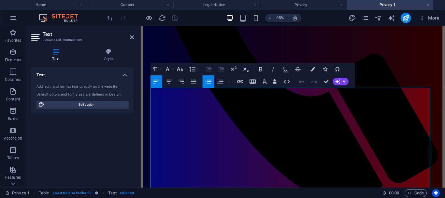
click at [300, 83] on icon "button" at bounding box center [301, 81] width 7 height 7
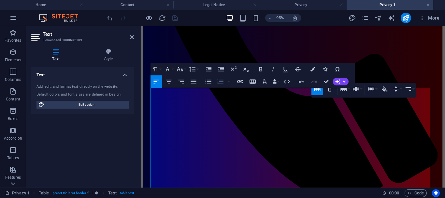
click at [217, 82] on icon "button" at bounding box center [220, 81] width 7 height 7
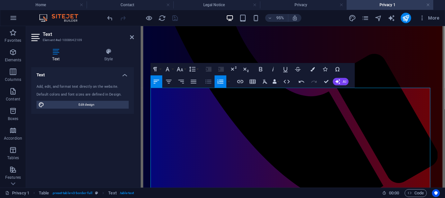
click at [209, 79] on icon "button" at bounding box center [208, 81] width 7 height 7
click at [300, 83] on icon "button" at bounding box center [301, 81] width 7 height 7
click at [209, 82] on icon "button" at bounding box center [208, 81] width 7 height 7
click at [158, 82] on icon "button" at bounding box center [156, 81] width 7 height 7
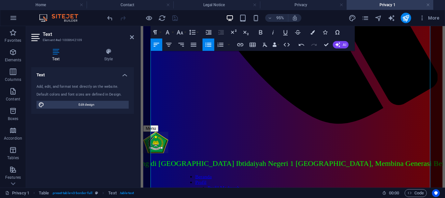
scroll to position [361, 0]
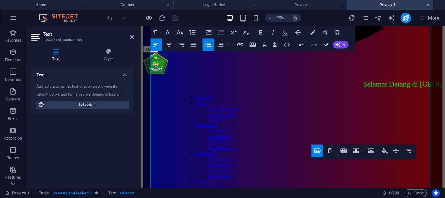
scroll to position [442, 0]
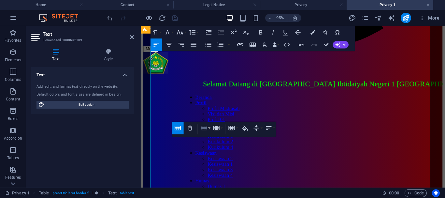
click at [206, 125] on icon "button" at bounding box center [203, 127] width 7 height 7
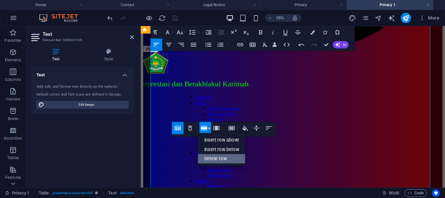
click at [215, 157] on link "Delete row" at bounding box center [222, 158] width 48 height 9
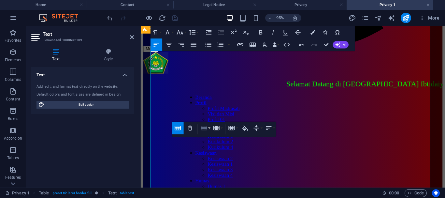
click at [206, 127] on icon "button" at bounding box center [203, 127] width 7 height 7
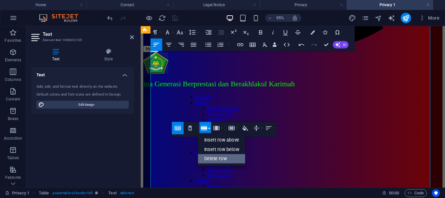
click at [216, 157] on link "Delete row" at bounding box center [222, 158] width 48 height 9
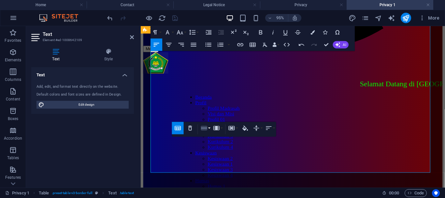
click at [208, 126] on button "Row" at bounding box center [205, 128] width 12 height 12
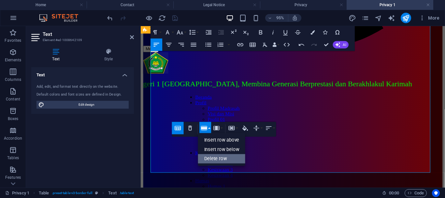
click at [212, 157] on link "Delete row" at bounding box center [222, 158] width 48 height 9
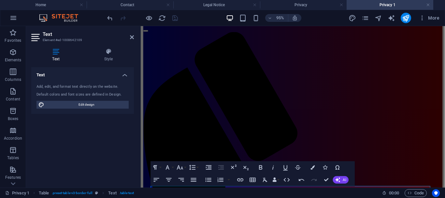
scroll to position [202, 0]
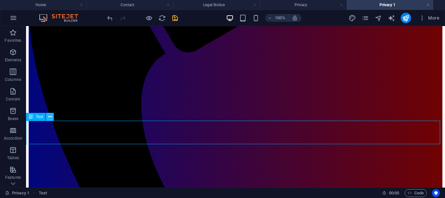
click at [50, 118] on icon at bounding box center [50, 116] width 4 height 7
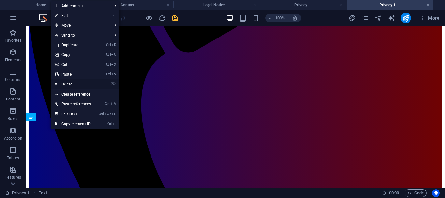
click at [68, 83] on link "⌦ Delete" at bounding box center [73, 84] width 44 height 10
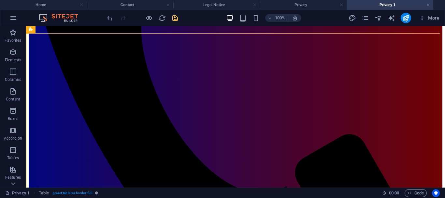
scroll to position [264, 0]
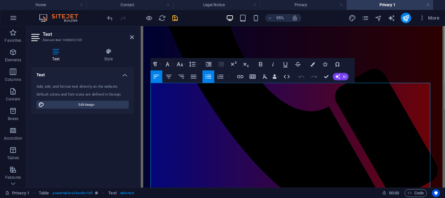
scroll to position [271, 0]
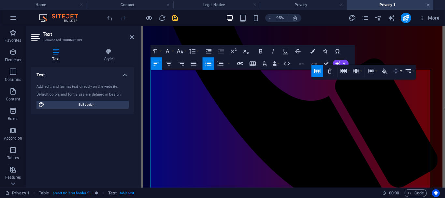
click at [394, 70] on icon "button" at bounding box center [396, 70] width 7 height 7
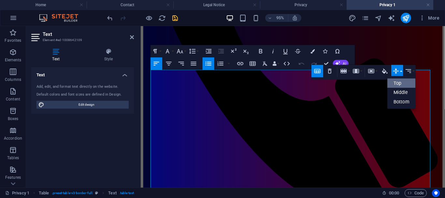
scroll to position [0, 0]
